Goal: Information Seeking & Learning: Stay updated

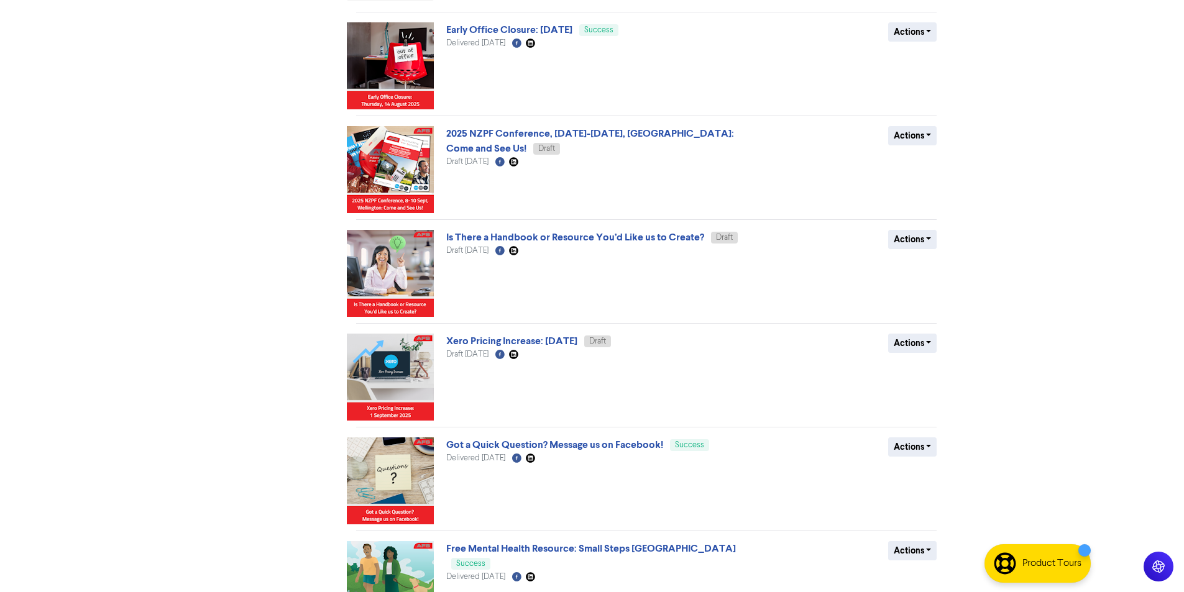
scroll to position [484, 0]
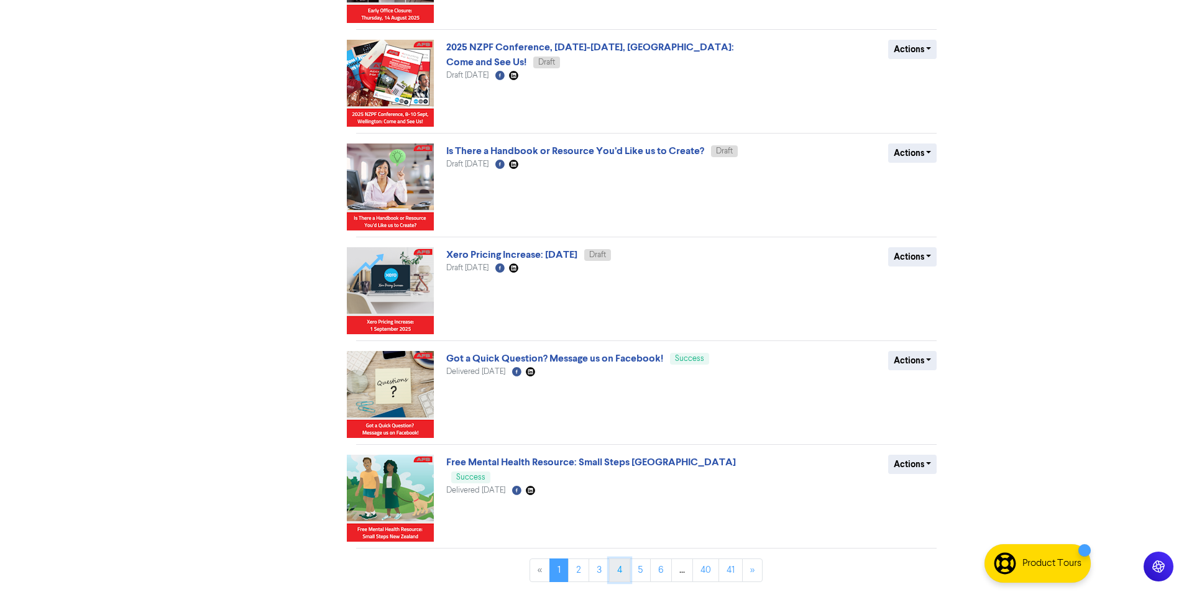
click at [624, 576] on link "4" at bounding box center [619, 571] width 21 height 24
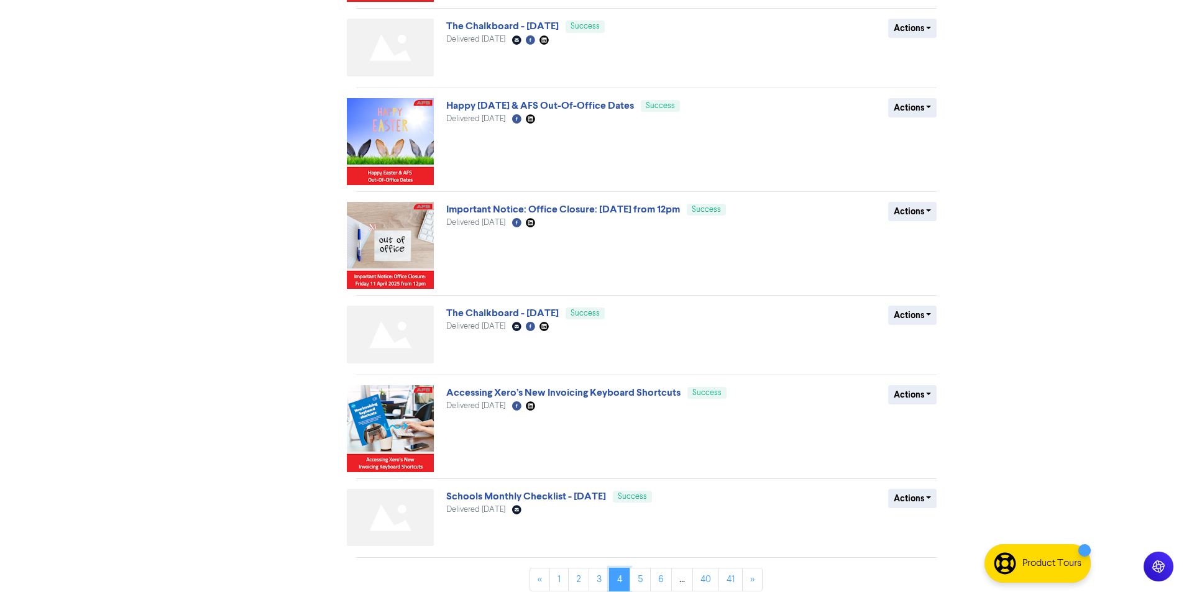
scroll to position [459, 0]
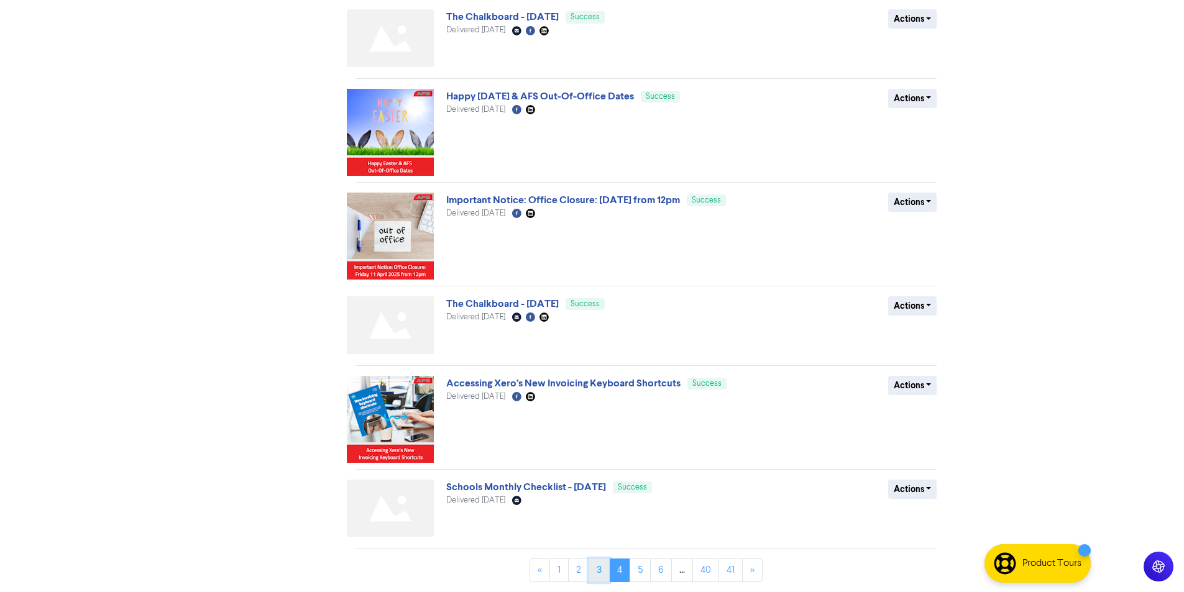
click at [593, 569] on link "3" at bounding box center [599, 571] width 21 height 24
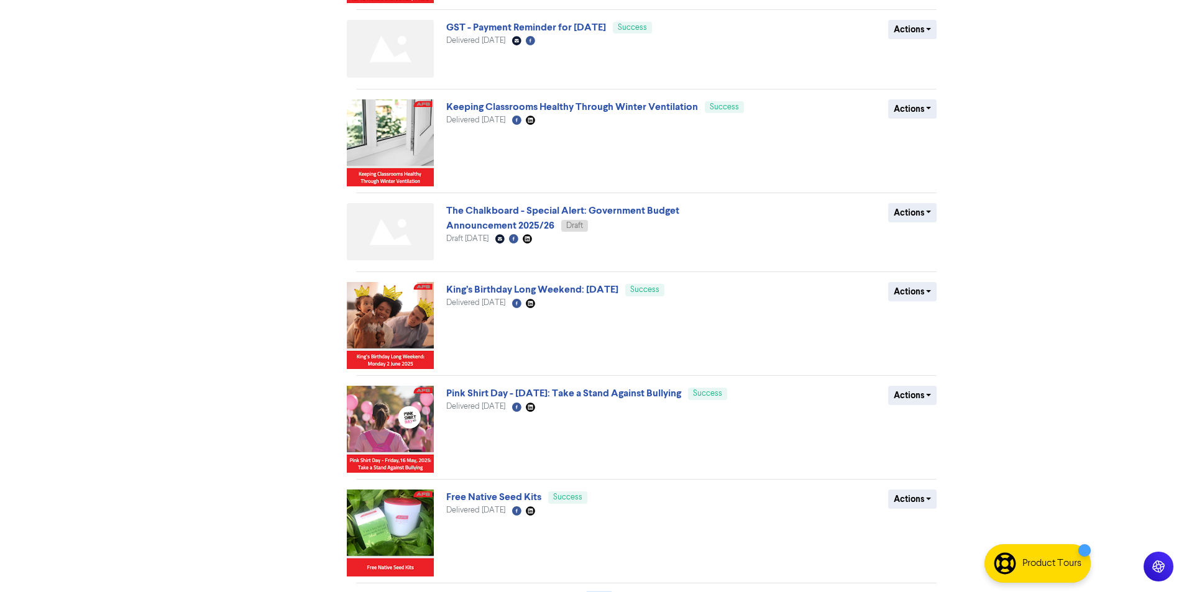
scroll to position [532, 0]
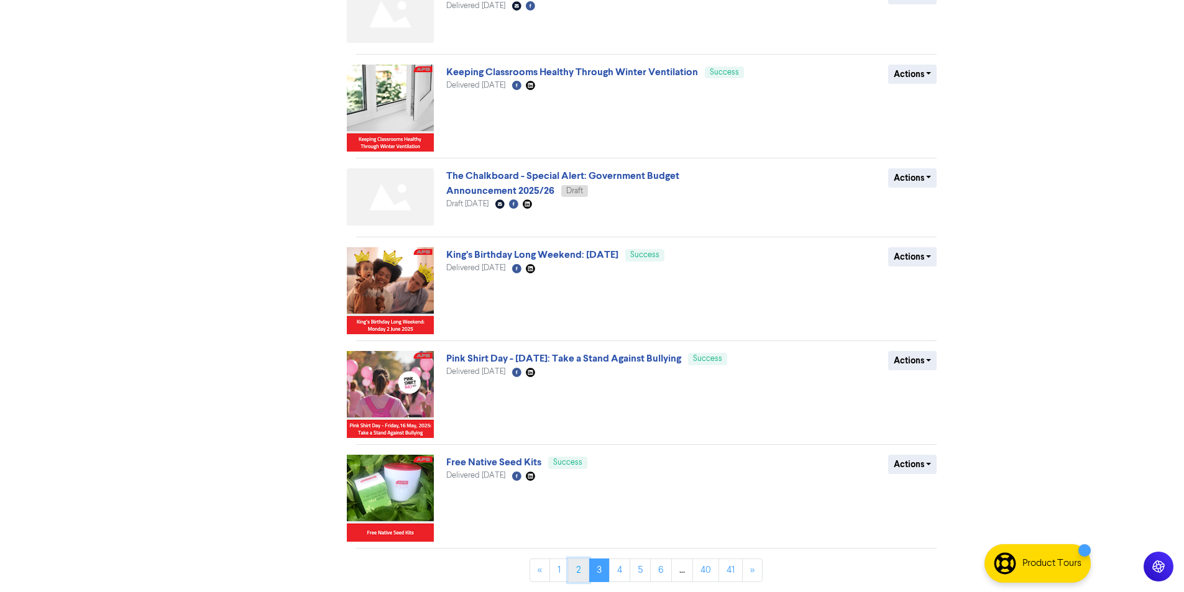
click at [573, 575] on link "2" at bounding box center [578, 571] width 21 height 24
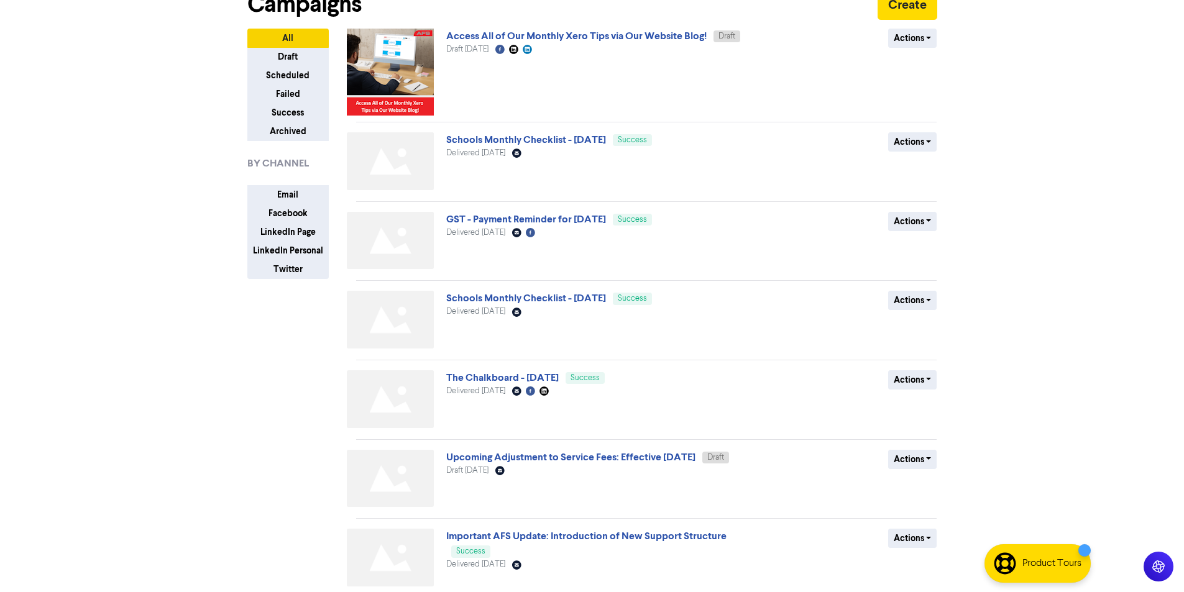
scroll to position [249, 0]
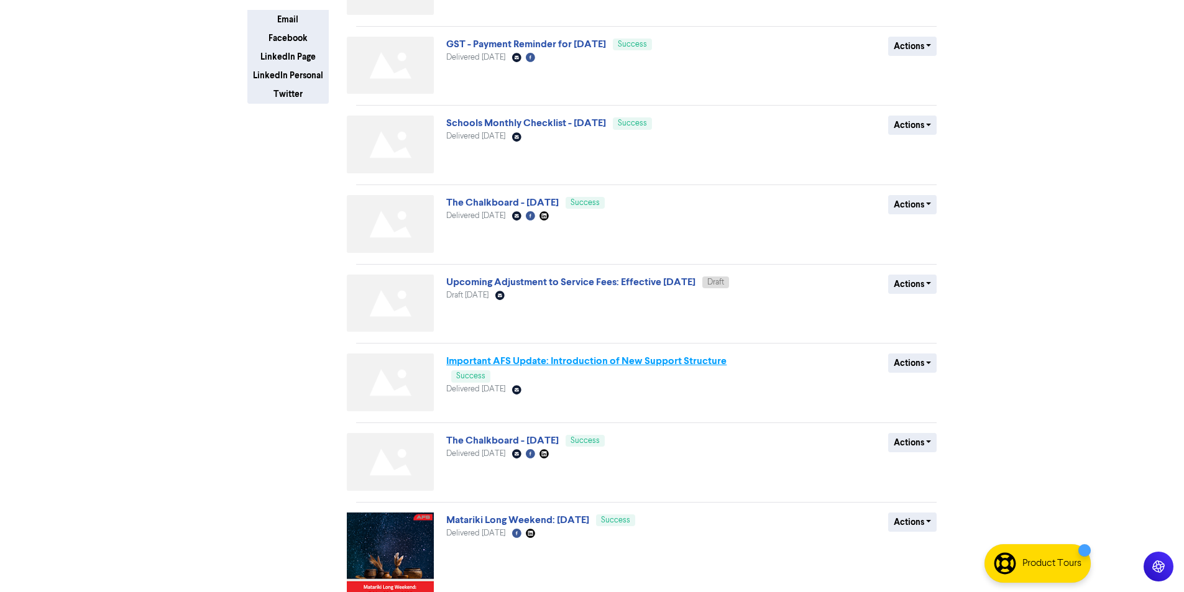
click at [664, 364] on link "Important AFS Update: Introduction of New Support Structure" at bounding box center [586, 361] width 280 height 12
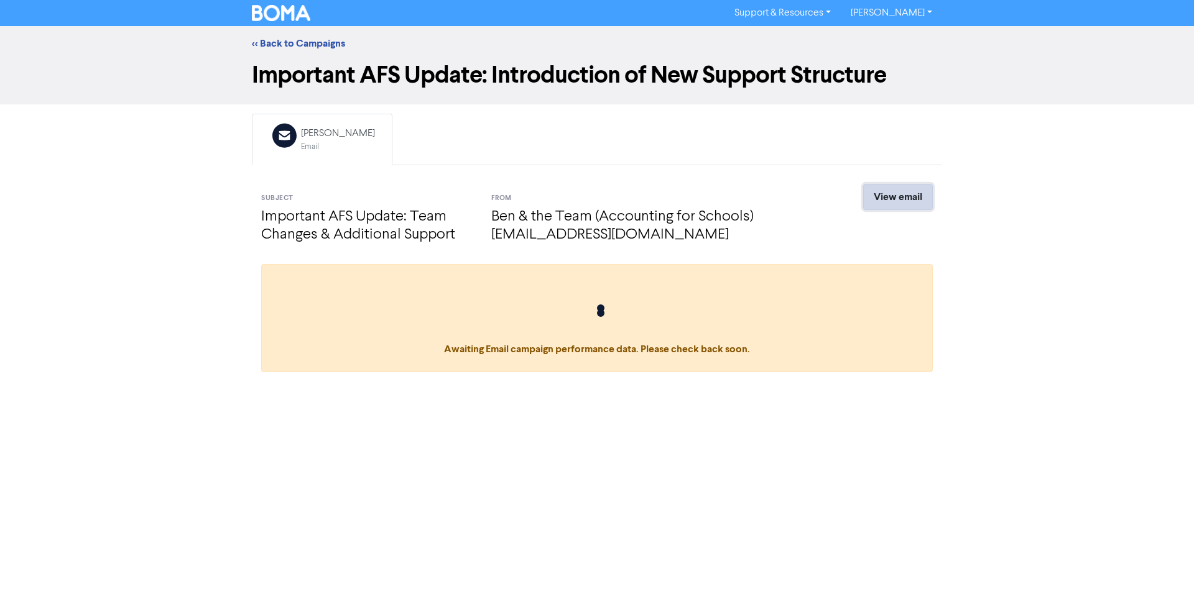
click at [931, 203] on link "View email" at bounding box center [898, 197] width 70 height 26
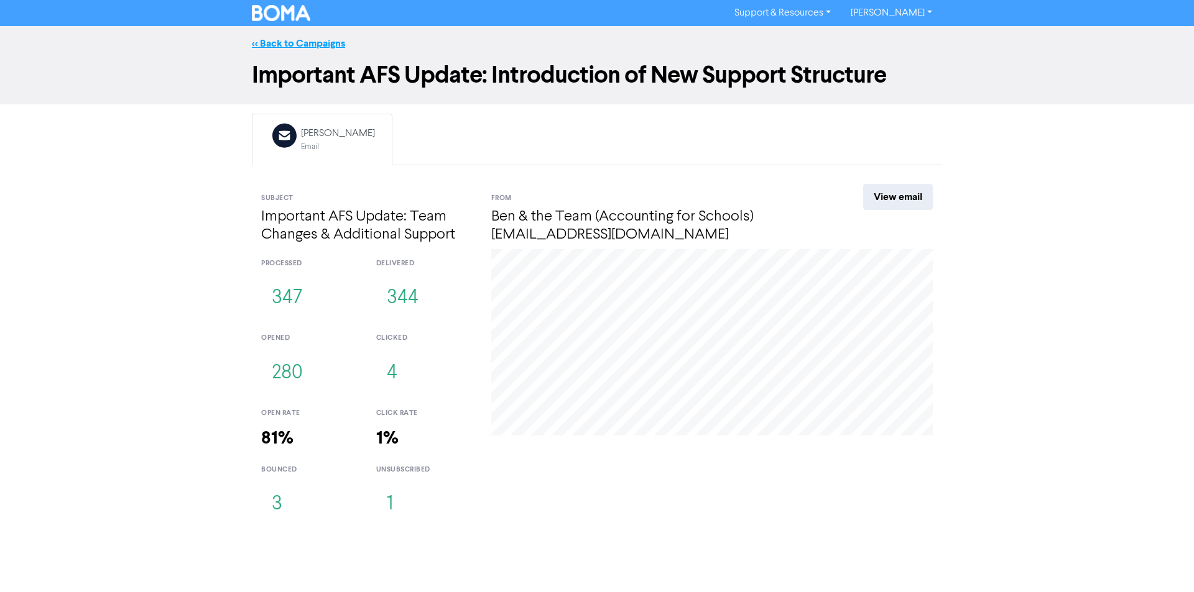
click at [285, 44] on link "<< Back to Campaigns" at bounding box center [298, 43] width 93 height 12
